Goal: Contribute content: Contribute content

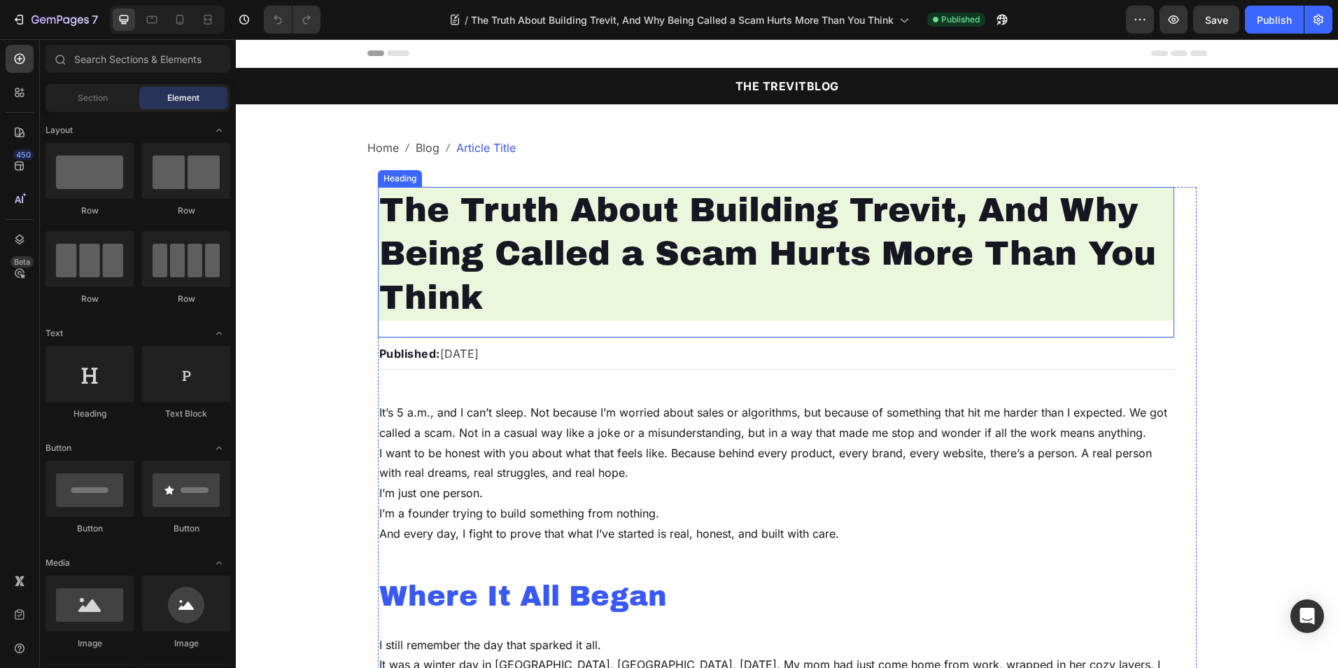
click at [582, 239] on h1 "The Truth About Building Trevit, And Why Being Called a Scam Hurts More Than Yo…" at bounding box center [776, 254] width 797 height 134
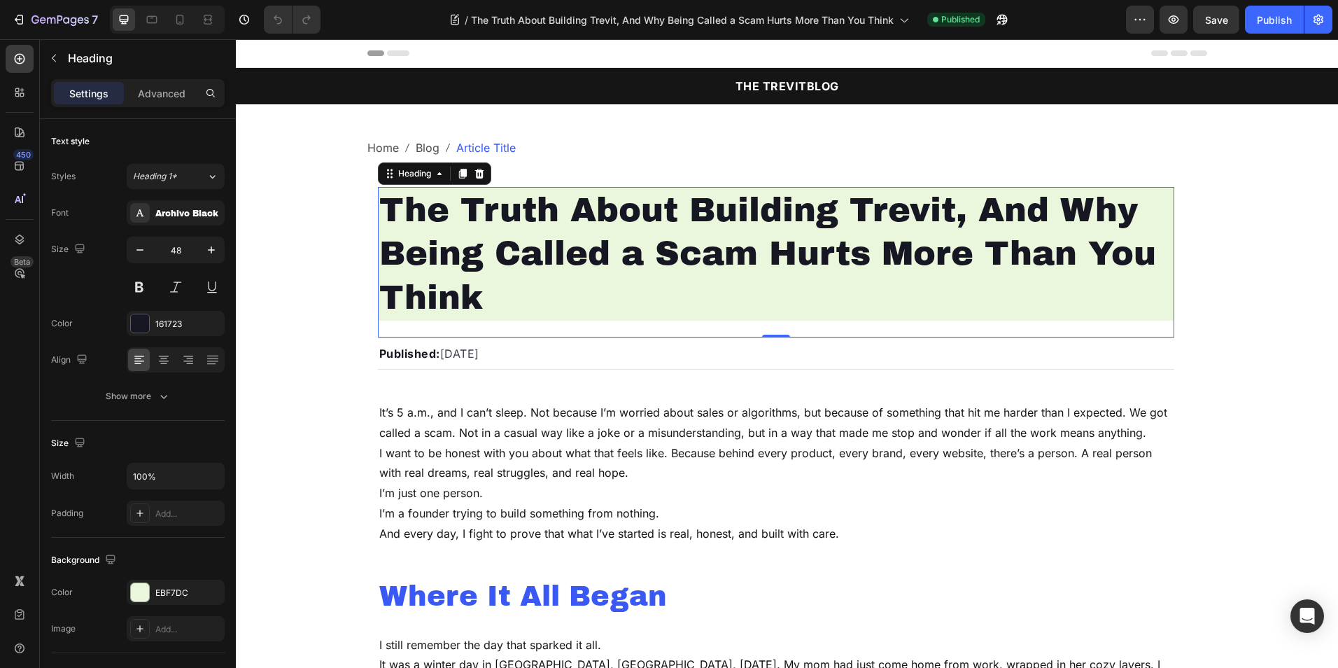
click at [582, 239] on h1 "The Truth About Building Trevit, And Why Being Called a Scam Hurts More Than Yo…" at bounding box center [776, 254] width 797 height 134
click at [582, 239] on p "The Truth About Building Trevit, And Why Being Called a Scam Hurts More Than Yo…" at bounding box center [776, 253] width 794 height 131
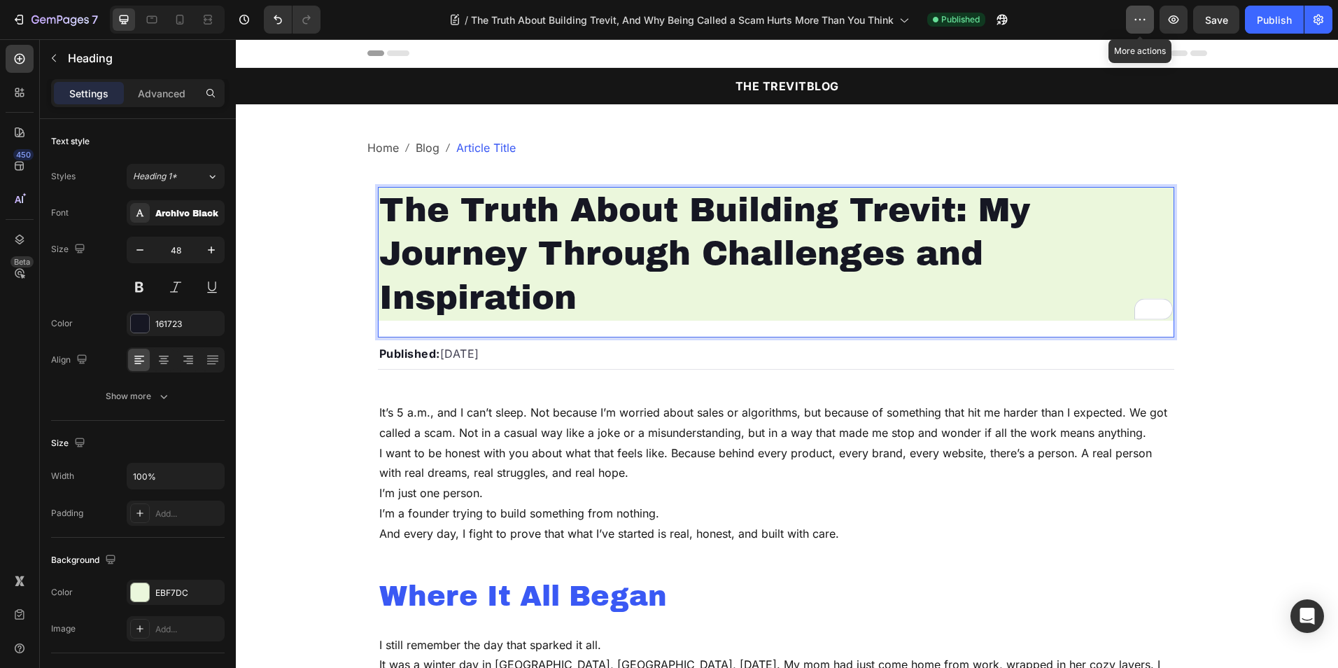
click at [1133, 20] on button "button" at bounding box center [1140, 20] width 28 height 28
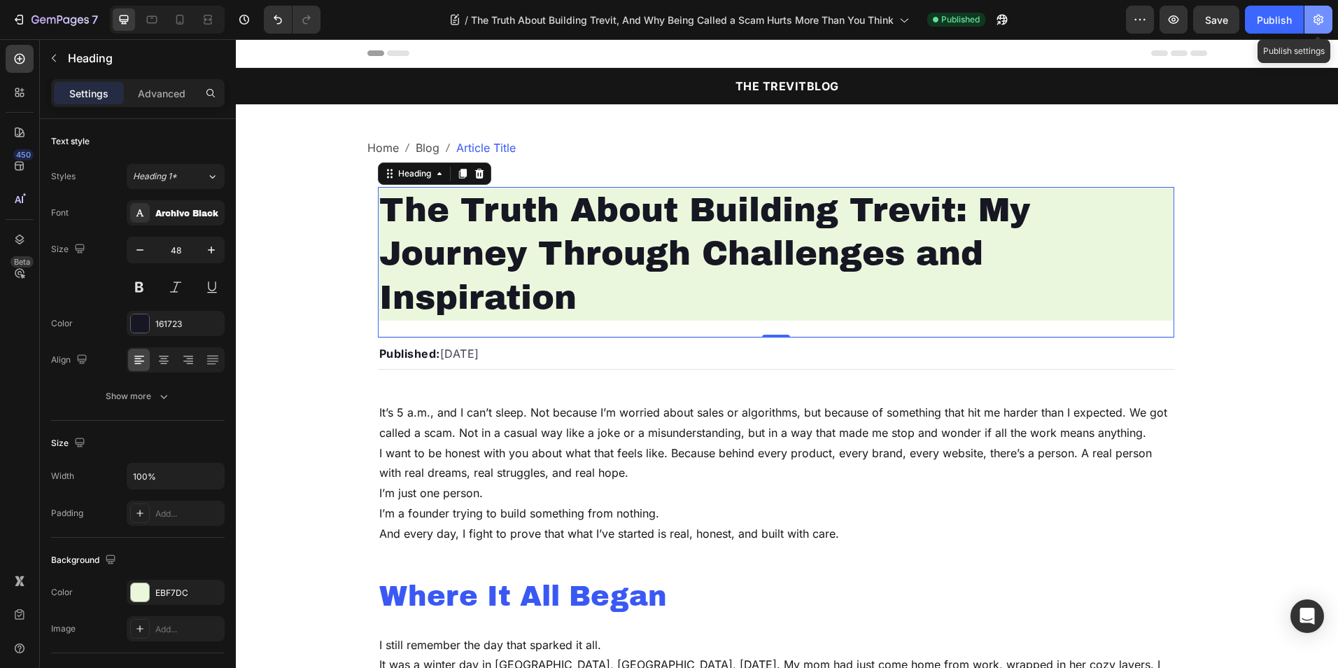
click at [1323, 14] on icon "button" at bounding box center [1319, 20] width 14 height 14
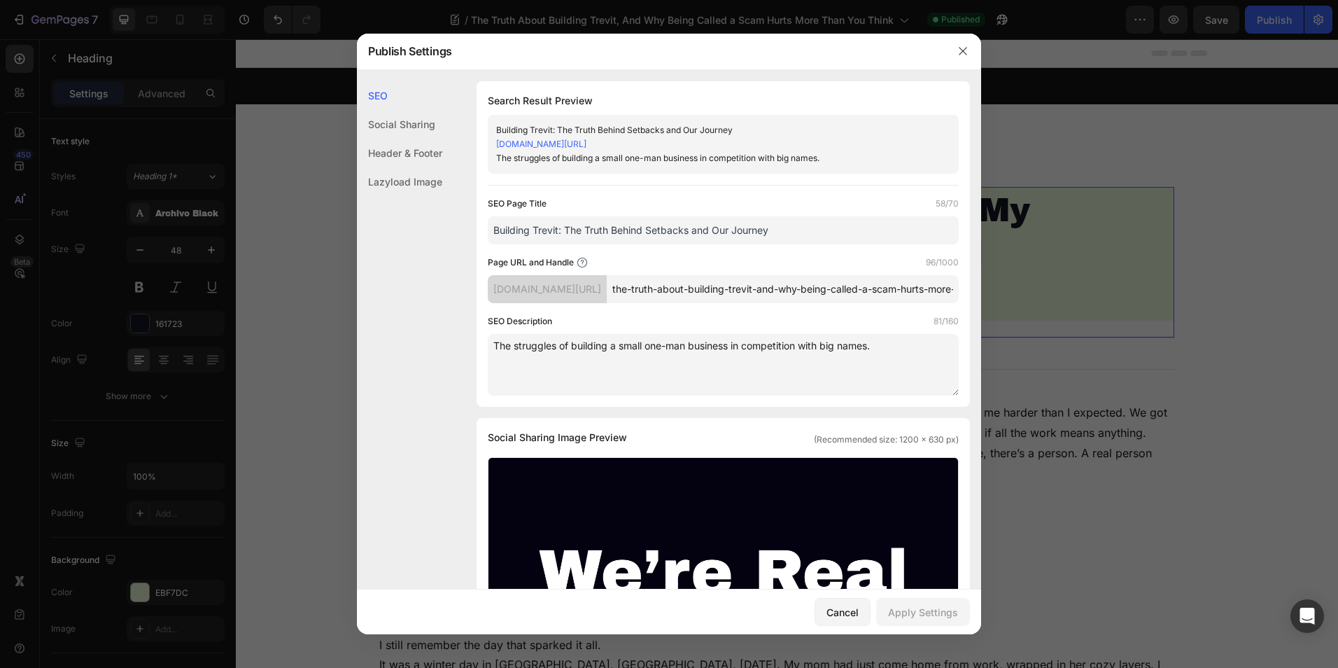
click at [650, 242] on input "Building Trevit: The Truth Behind Setbacks and Our Journey" at bounding box center [723, 230] width 471 height 28
click at [713, 303] on input "the-truth-about-building-trevit-and-why-being-called-a-scam-hurts-more-than-you…" at bounding box center [783, 289] width 352 height 28
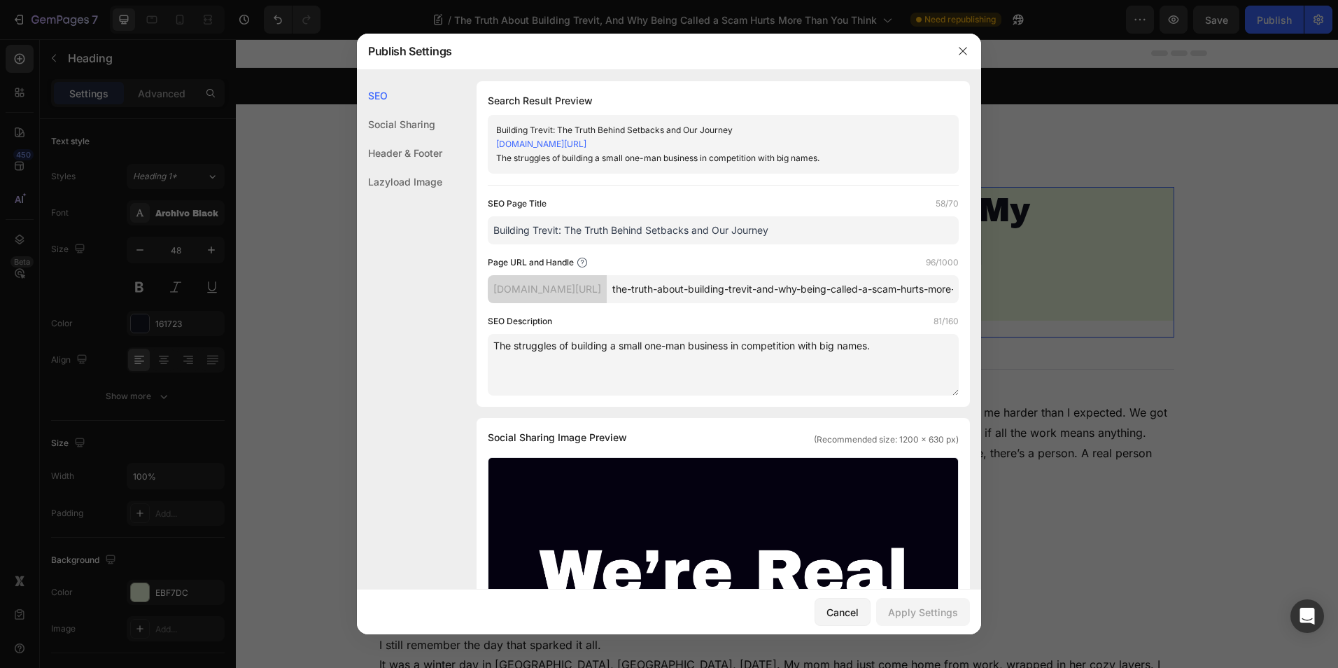
click at [713, 303] on input "the-truth-about-building-trevit-and-why-being-called-a-scam-hurts-more-than-you…" at bounding box center [783, 289] width 352 height 28
paste input "The Truth About Building Trevit: My Journey Through Challenges and Inspiration"
click at [711, 302] on input "The-Truth-About-Building-Trevit--My-Journey-Through-Challenges-and-Inspiration" at bounding box center [783, 289] width 352 height 28
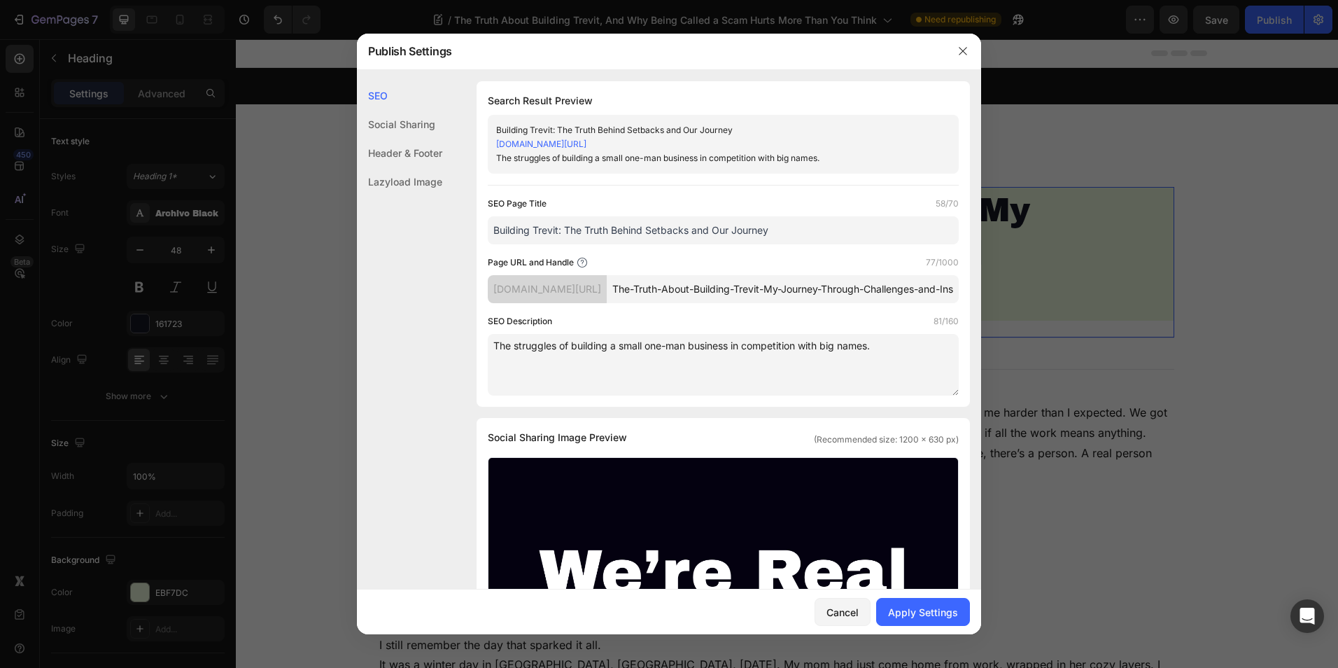
drag, startPoint x: 848, startPoint y: 302, endPoint x: 531, endPoint y: 304, distance: 316.4
click at [531, 303] on div "[DOMAIN_NAME][URL] The-Truth-About-Building-Trevit-My-Journey-Through-Challenge…" at bounding box center [723, 289] width 471 height 28
click at [806, 300] on input "The-Truth-About-Building-Trevit-My-Journey-Through-Challenges-and-Inspiration" at bounding box center [783, 289] width 352 height 28
drag, startPoint x: 688, startPoint y: 304, endPoint x: 967, endPoint y: 310, distance: 278.7
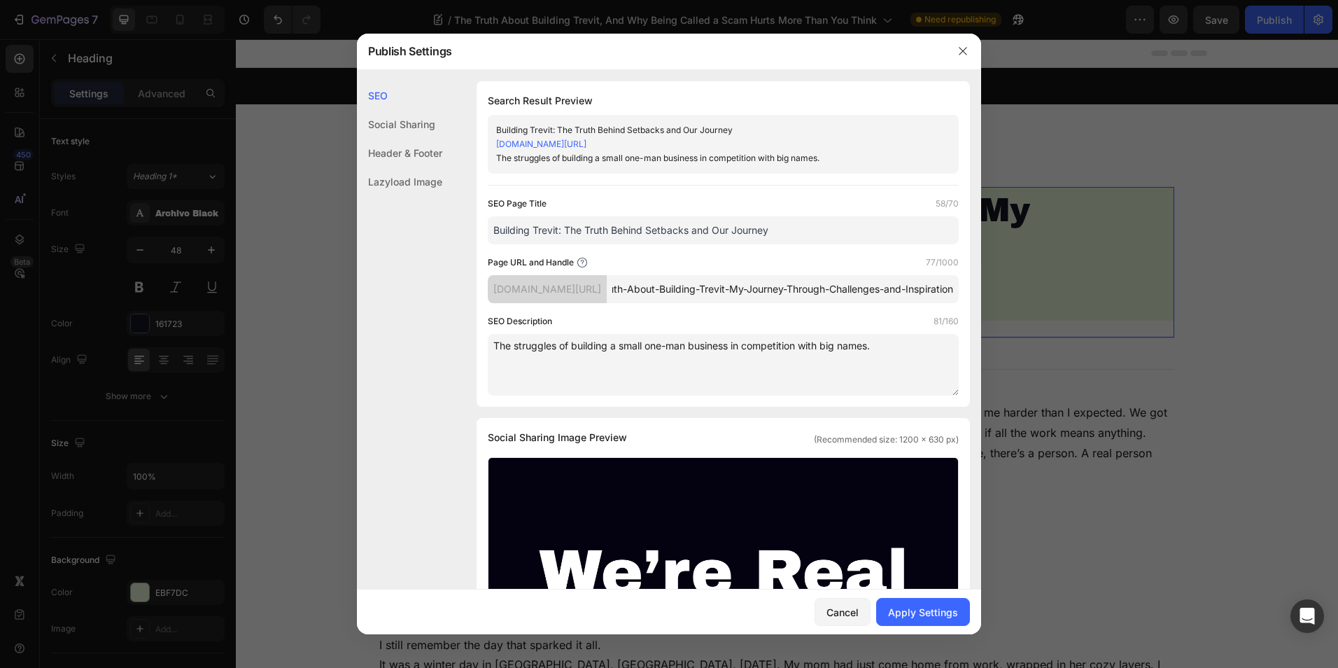
click at [967, 310] on div "SEO Search Result Preview Building Trevit: The Truth Behind Setbacks and Our Jo…" at bounding box center [669, 638] width 624 height 1115
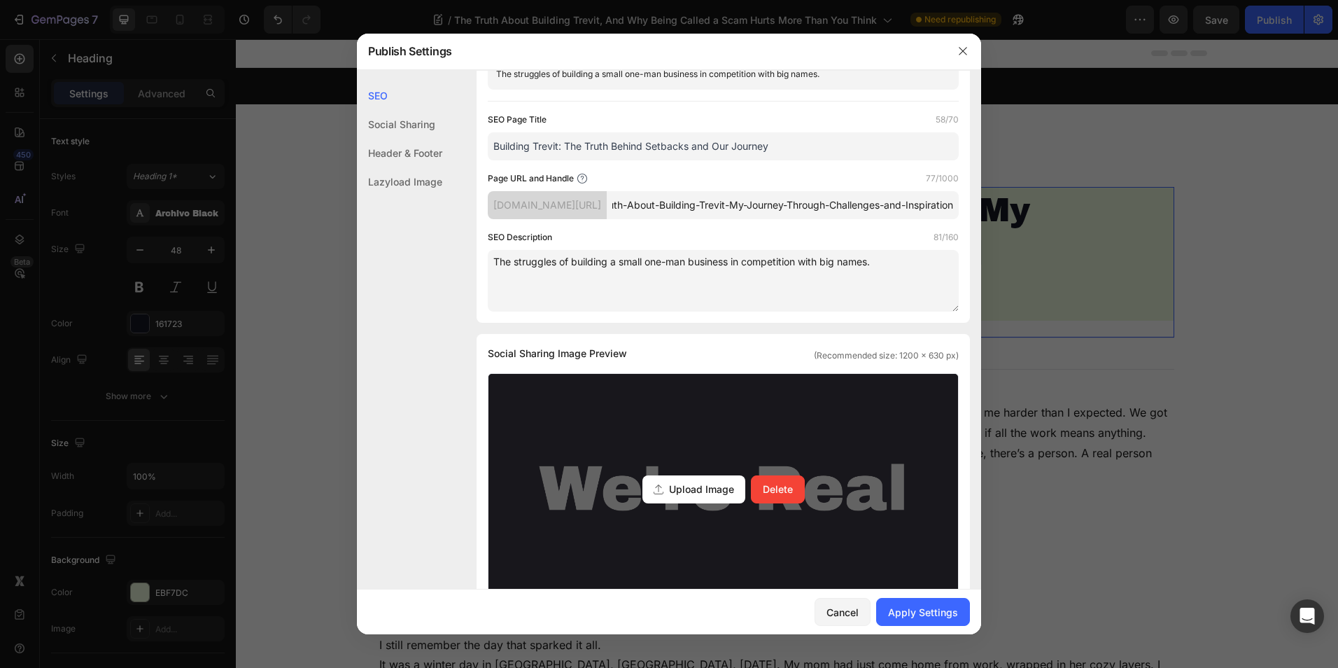
scroll to position [0, 0]
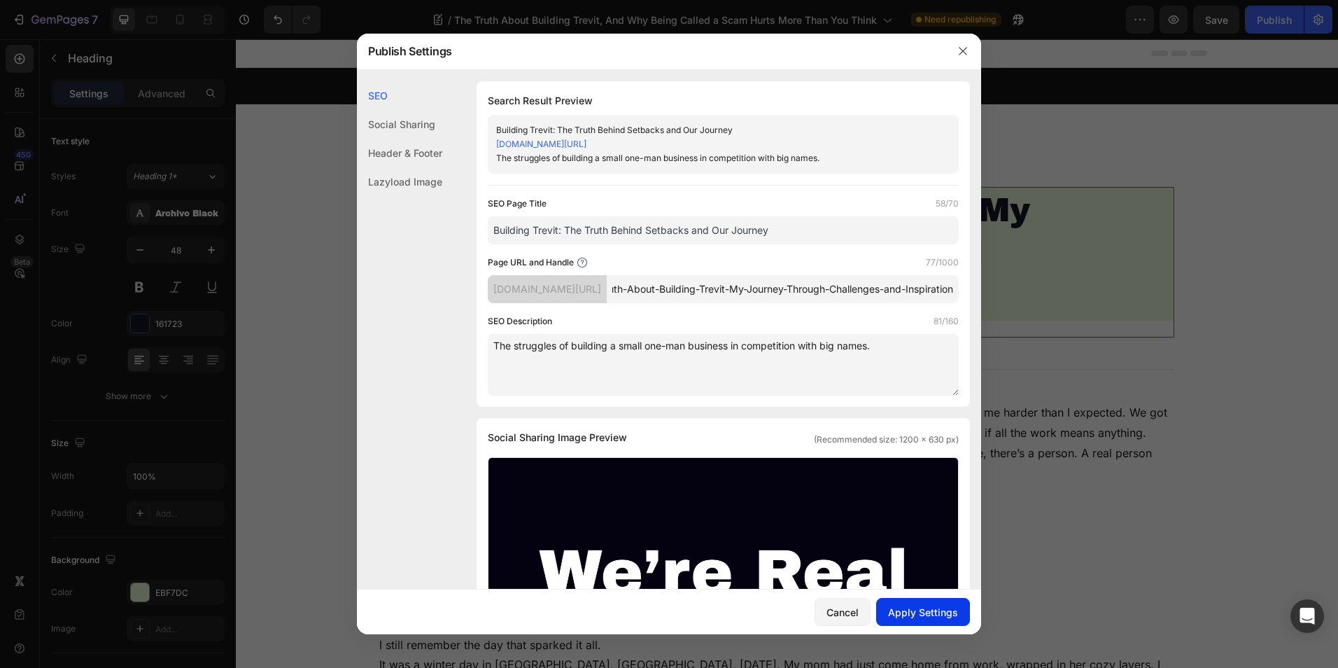
type input "The-Truth-About-Building-Trevit-My-Journey-Through-Challenges-and-Inspiration"
click at [914, 601] on button "Apply Settings" at bounding box center [923, 612] width 94 height 28
click at [969, 48] on button "button" at bounding box center [963, 51] width 22 height 22
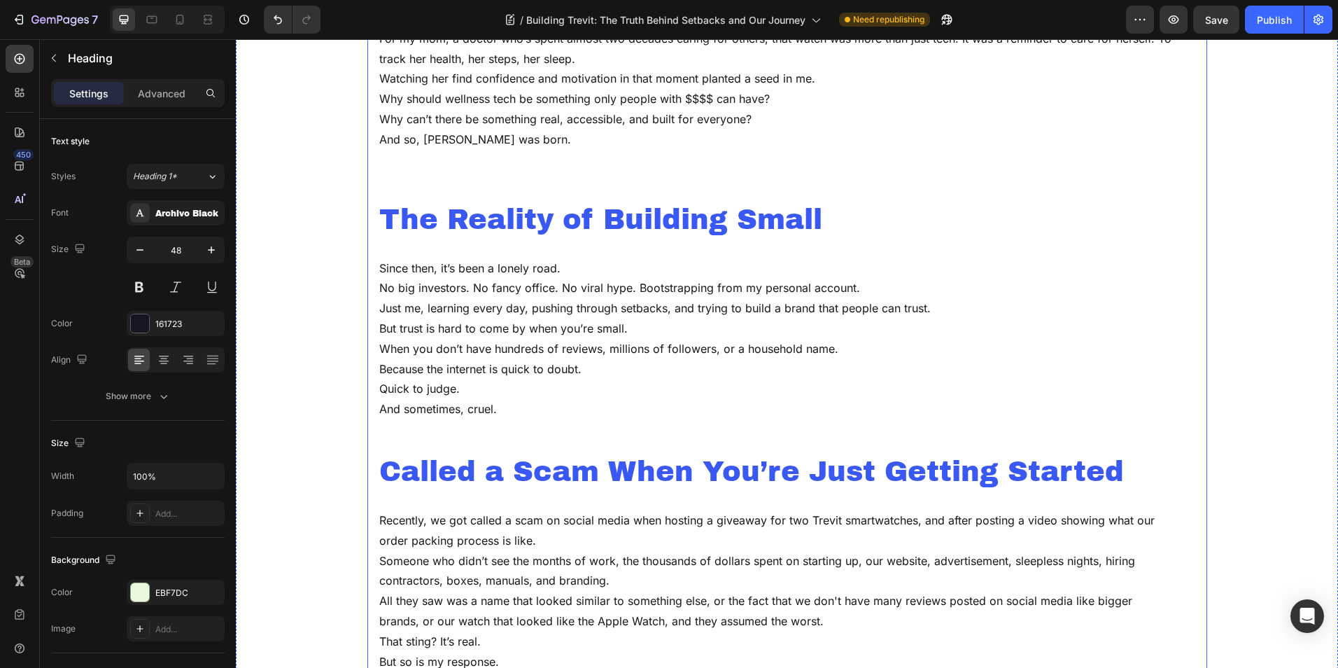
scroll to position [477, 0]
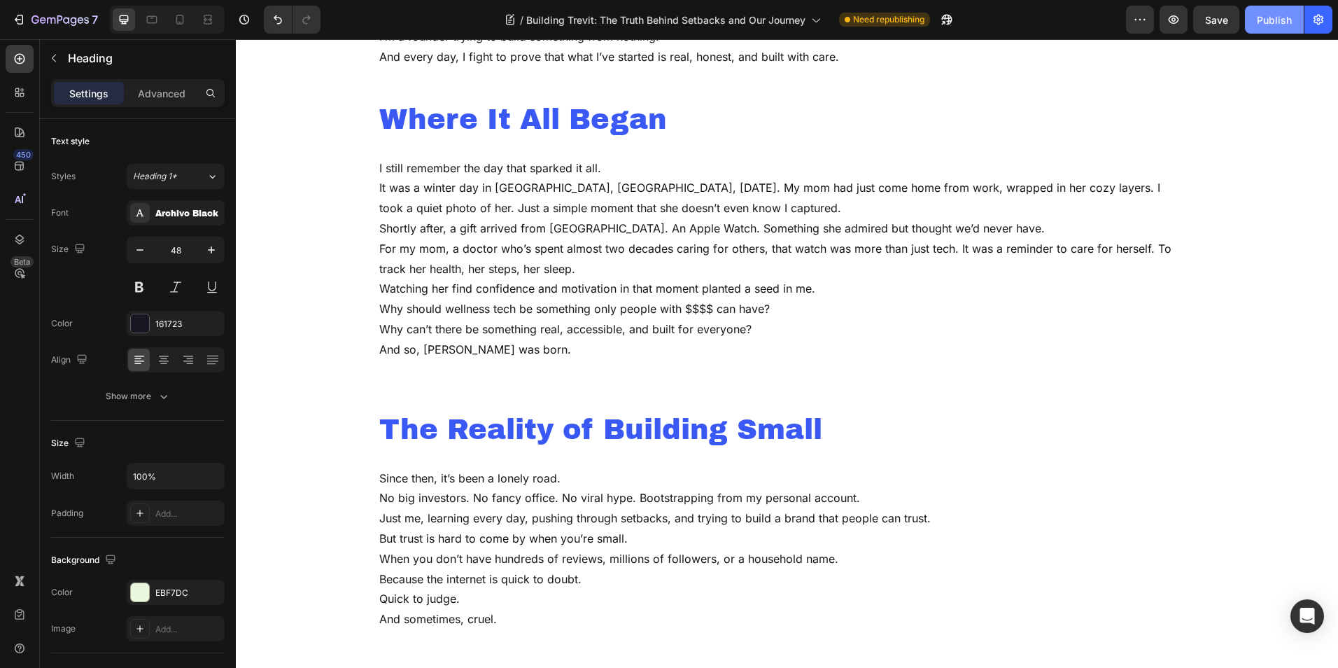
click at [1260, 21] on div "Publish" at bounding box center [1274, 20] width 35 height 15
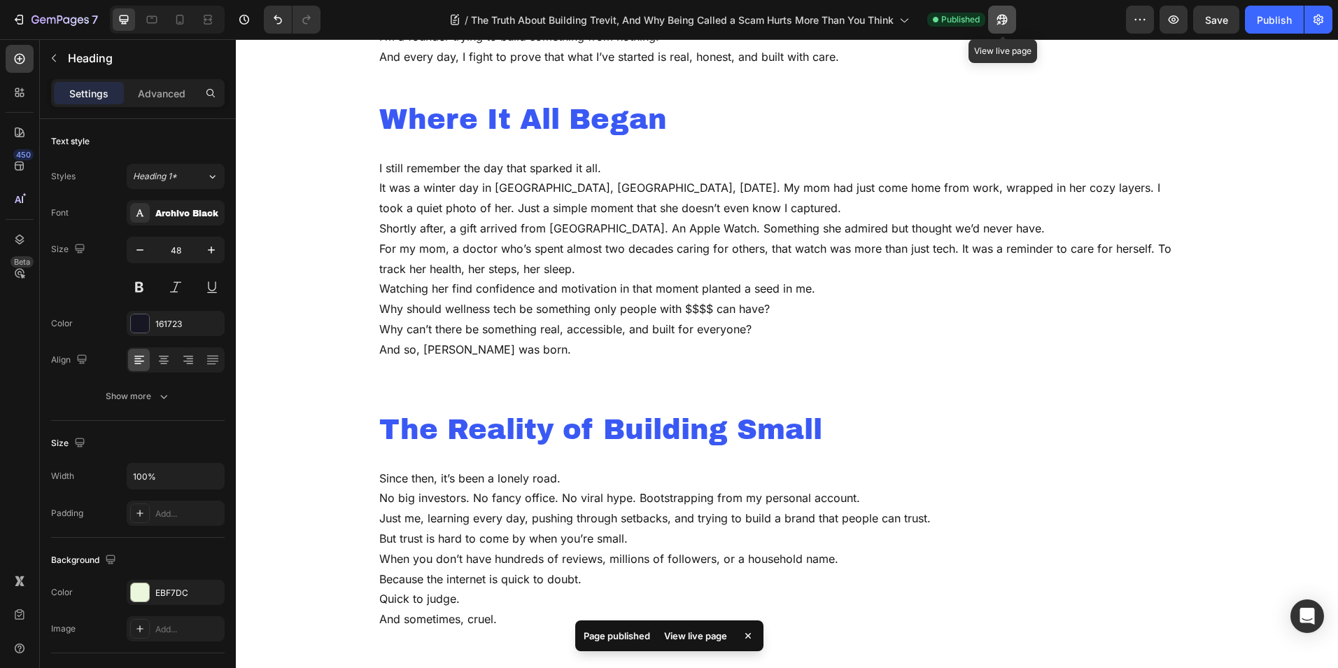
click at [1006, 17] on icon "button" at bounding box center [1002, 20] width 14 height 14
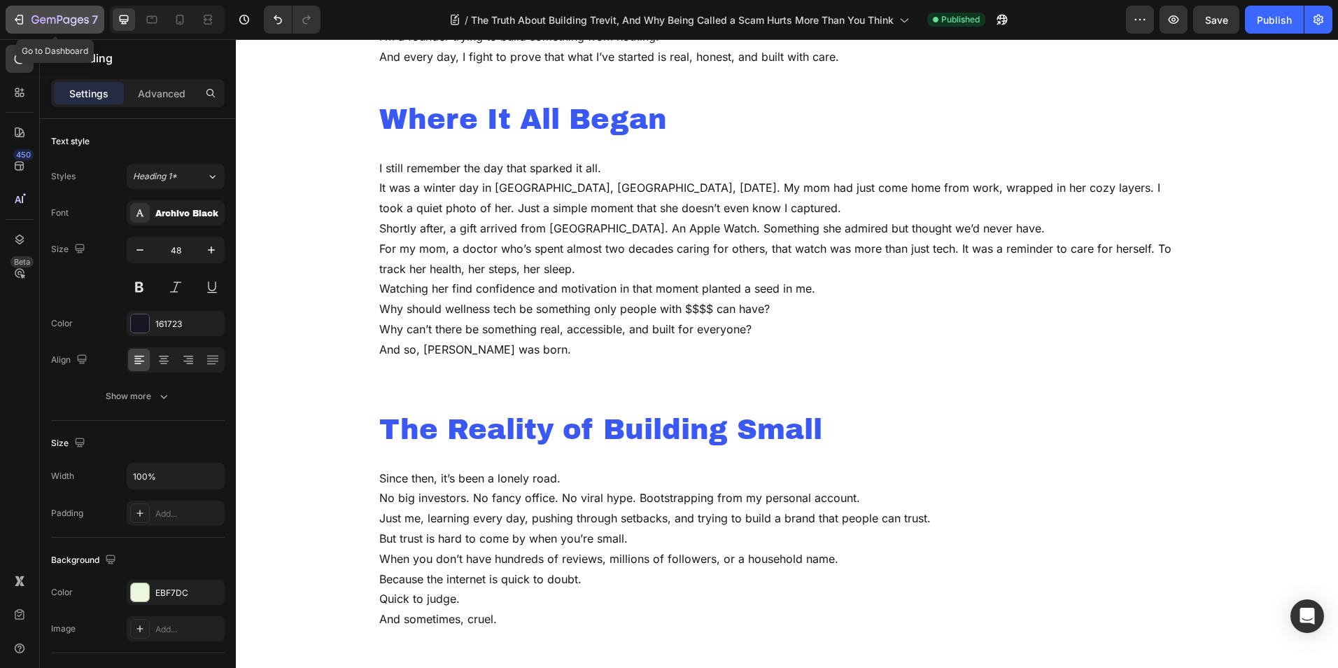
click at [50, 24] on icon "button" at bounding box center [59, 21] width 57 height 12
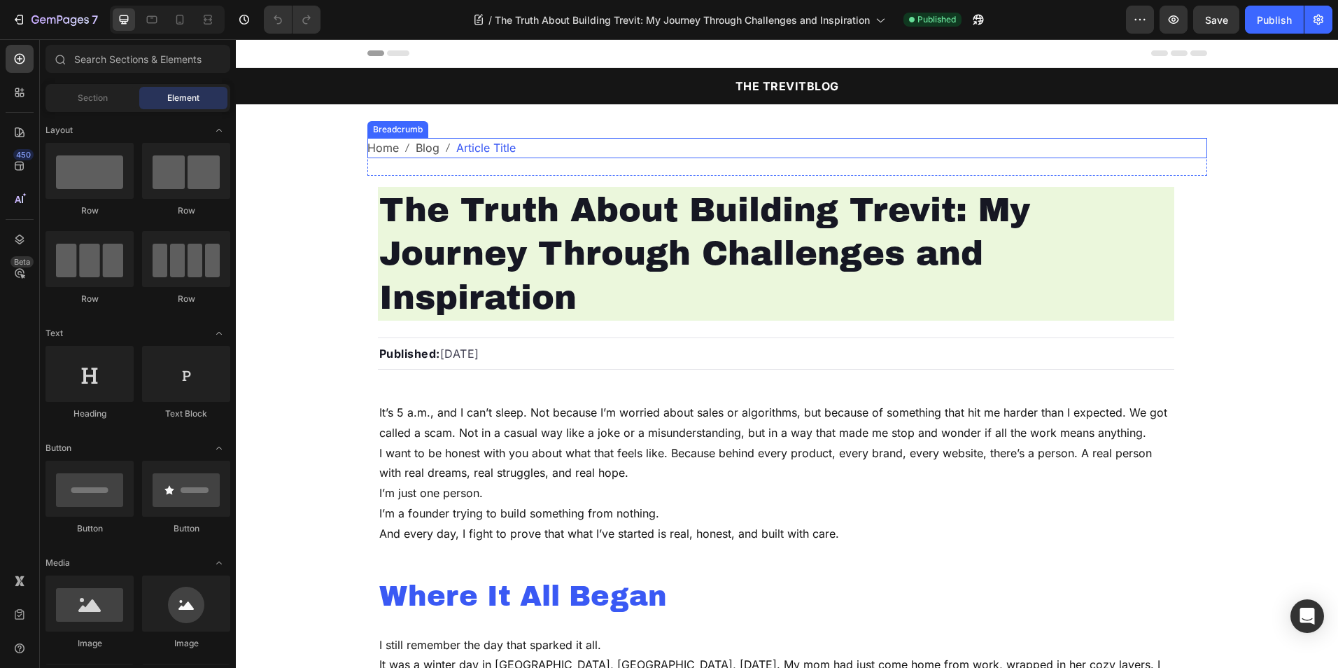
click at [500, 150] on span "Article Title" at bounding box center [485, 148] width 59 height 20
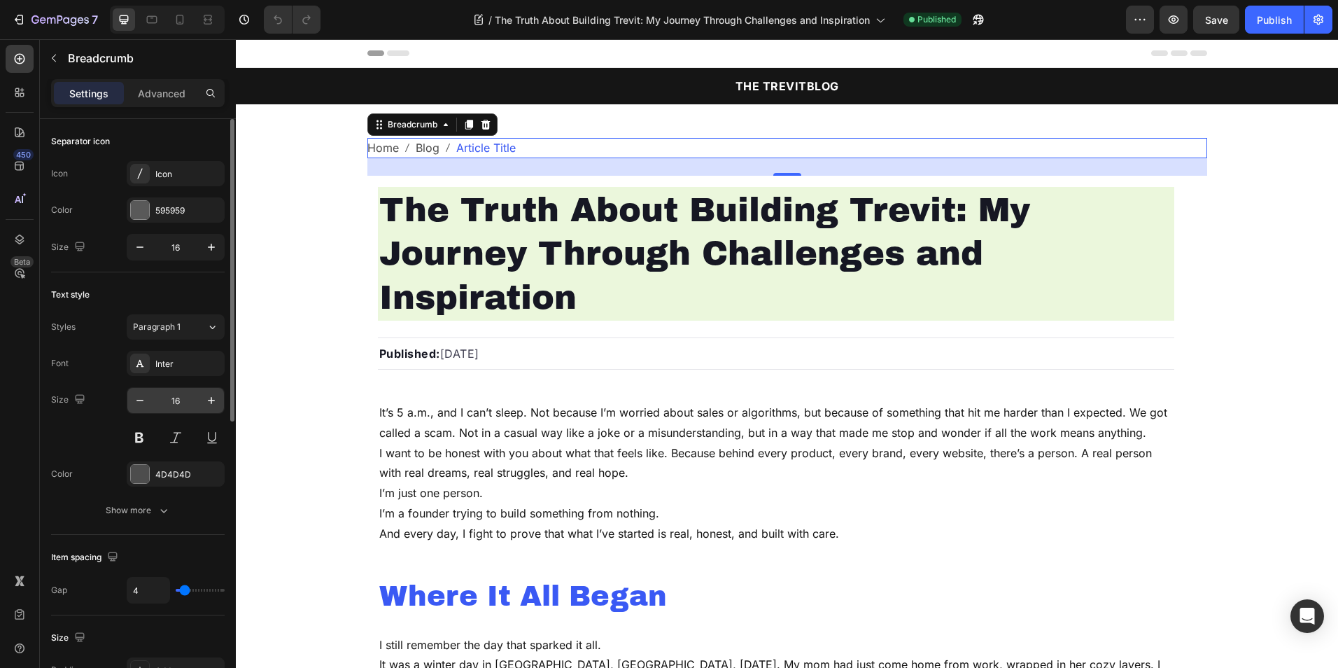
scroll to position [140, 0]
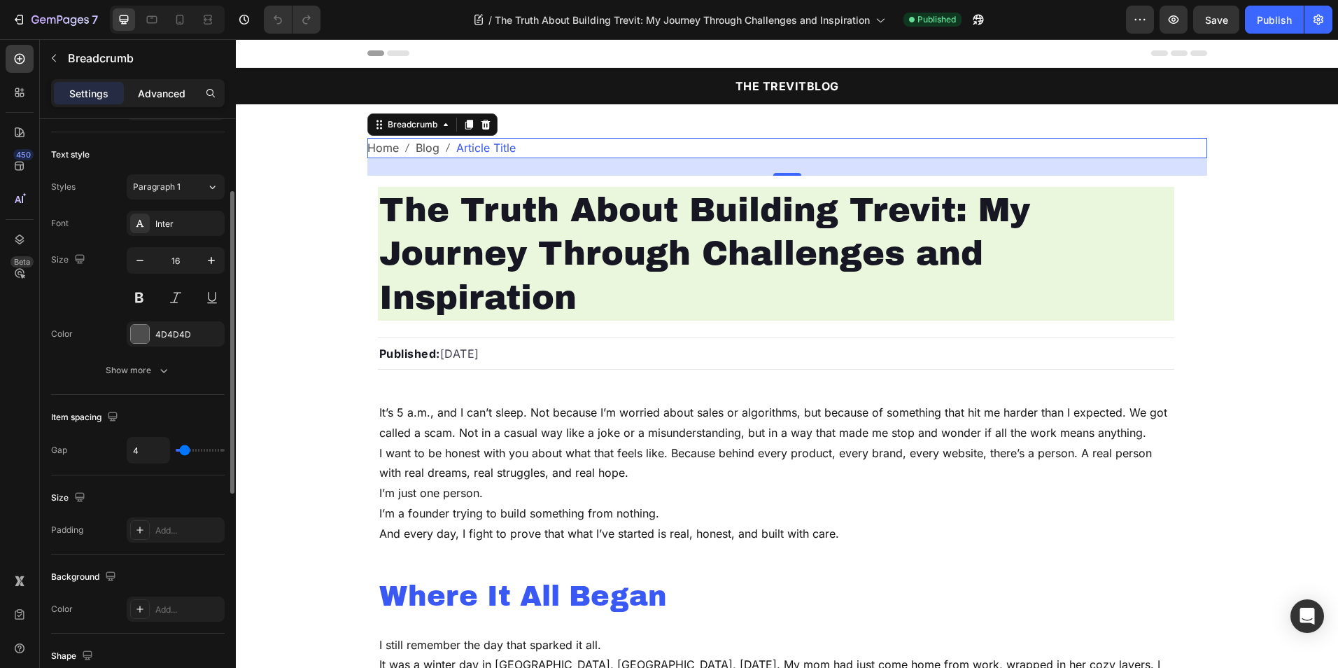
click at [190, 92] on div "Advanced" at bounding box center [162, 93] width 70 height 22
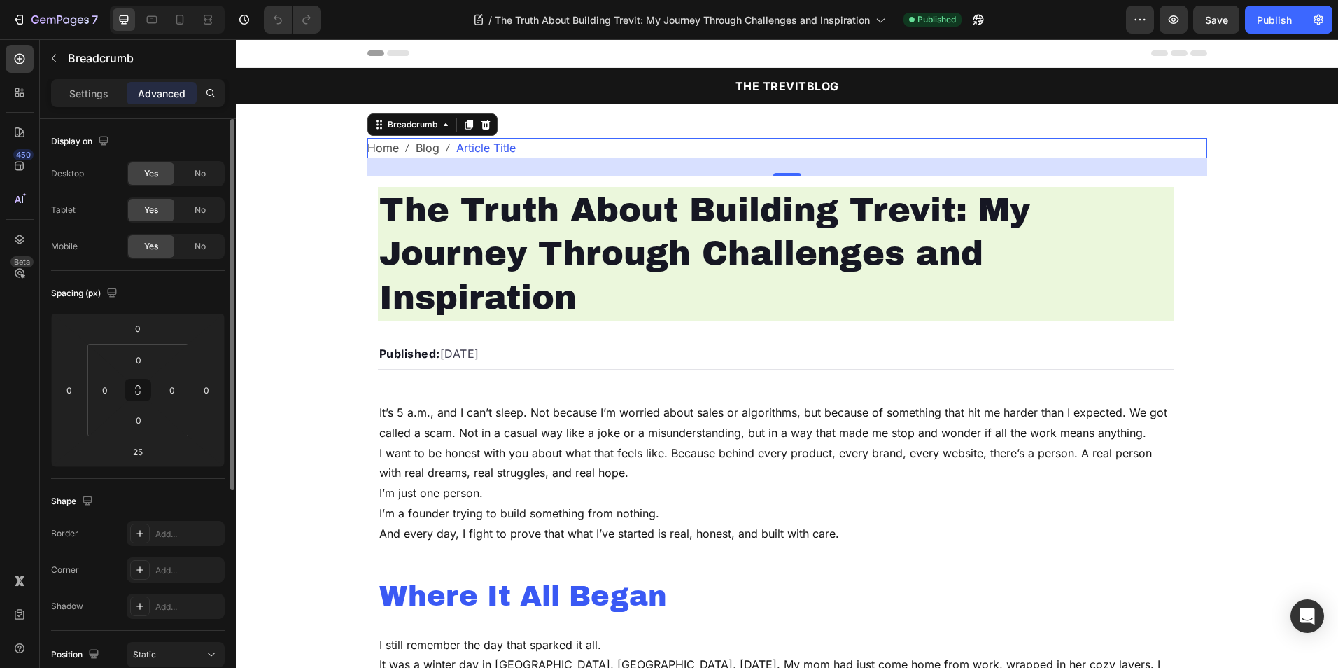
scroll to position [0, 0]
click at [1263, 15] on div "Publish" at bounding box center [1274, 20] width 35 height 15
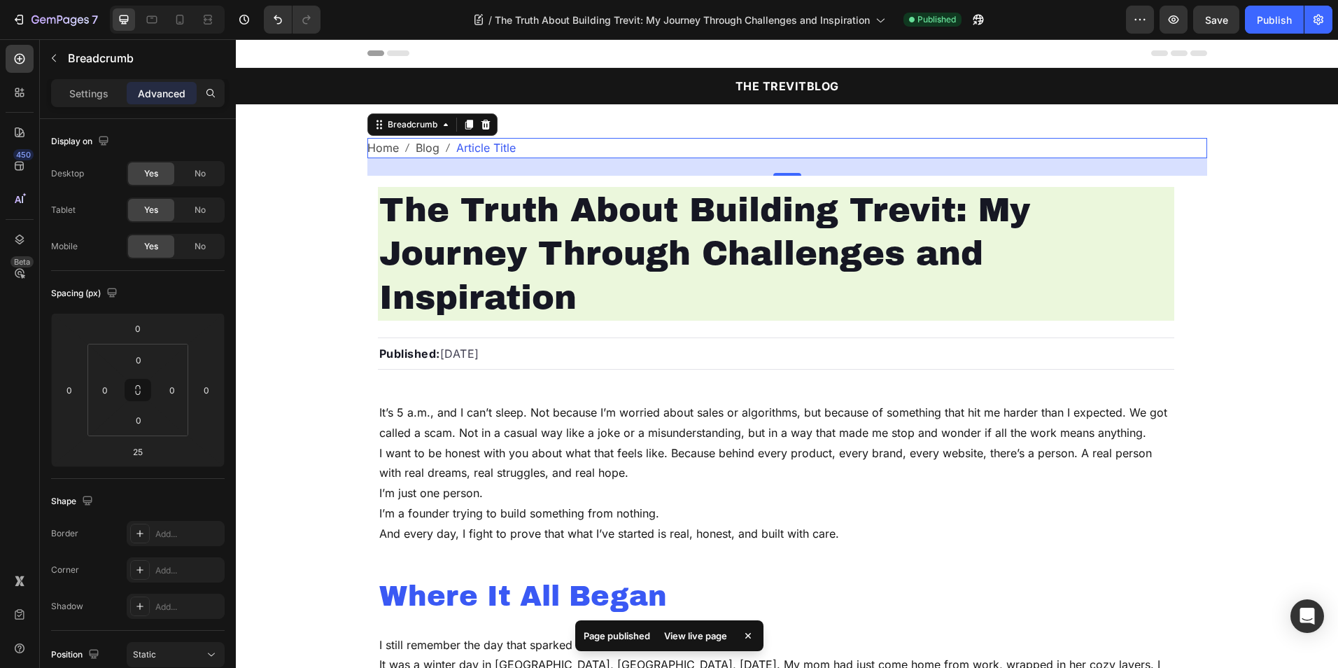
click at [716, 631] on div "View live page" at bounding box center [696, 636] width 80 height 20
